Goal: Transaction & Acquisition: Purchase product/service

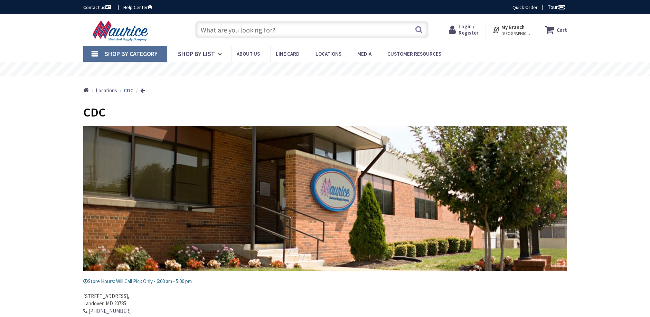
type input "[GEOGRAPHIC_DATA], [STREET_ADDRESS]"
click at [234, 30] on input "text" at bounding box center [311, 29] width 233 height 17
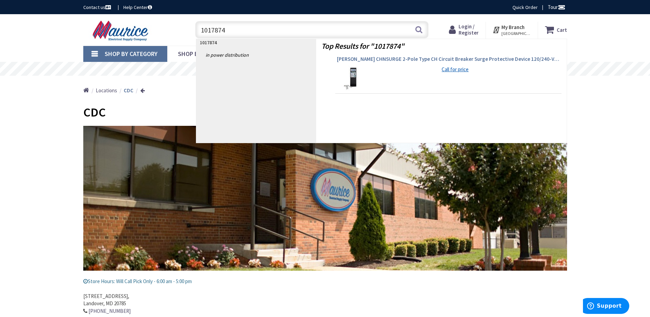
type input "1017874"
click at [406, 60] on span "[PERSON_NAME] CHNSURGE 2-Pole Type CH Circuit Breaker Surge Protective Device 1…" at bounding box center [448, 59] width 223 height 7
